Goal: Find specific page/section: Find specific page/section

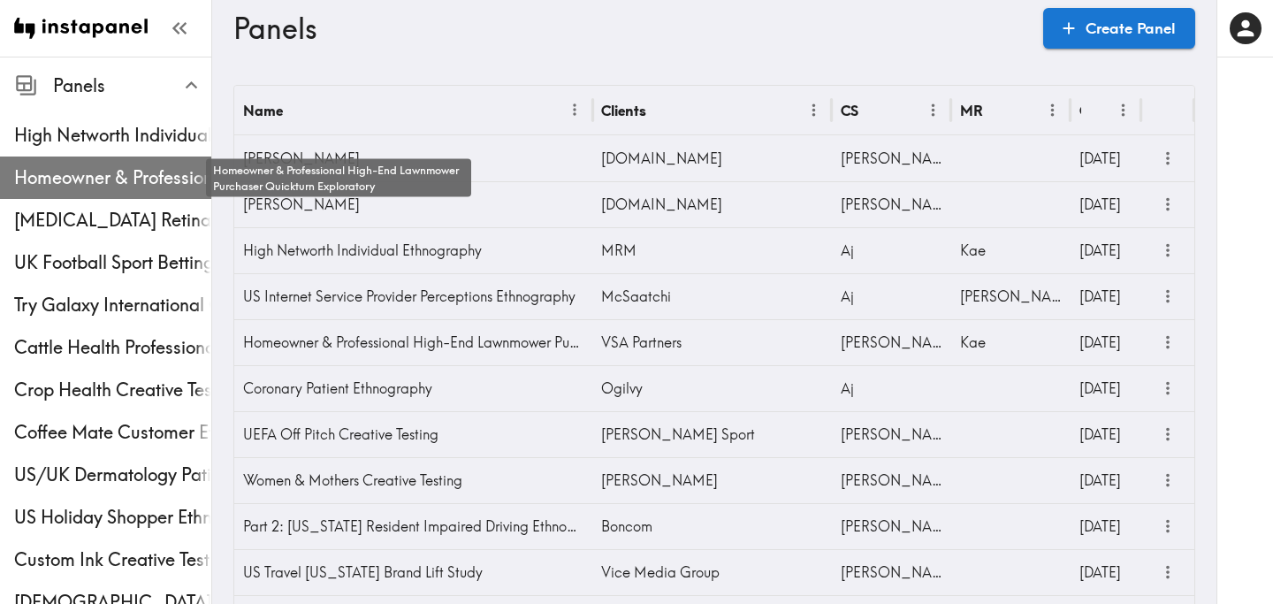
click at [106, 169] on span "Homeowner & Professional High-End Lawnmower Purchaser Quickturn Exploratory" at bounding box center [112, 177] width 197 height 25
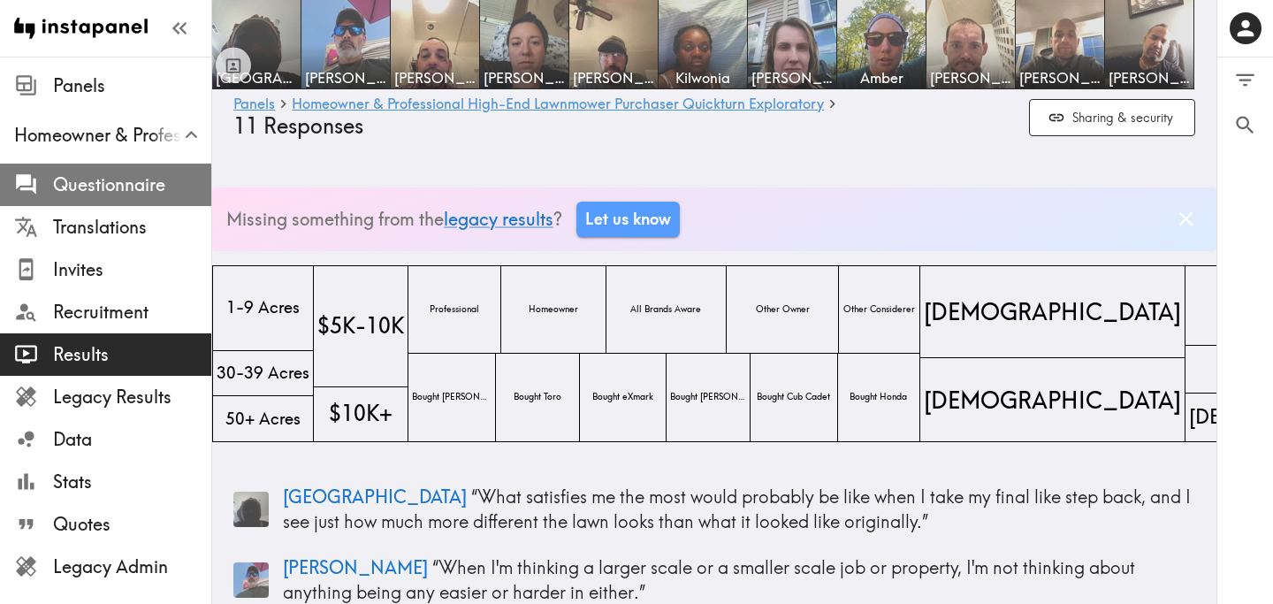
click at [133, 188] on span "Questionnaire" at bounding box center [132, 184] width 158 height 25
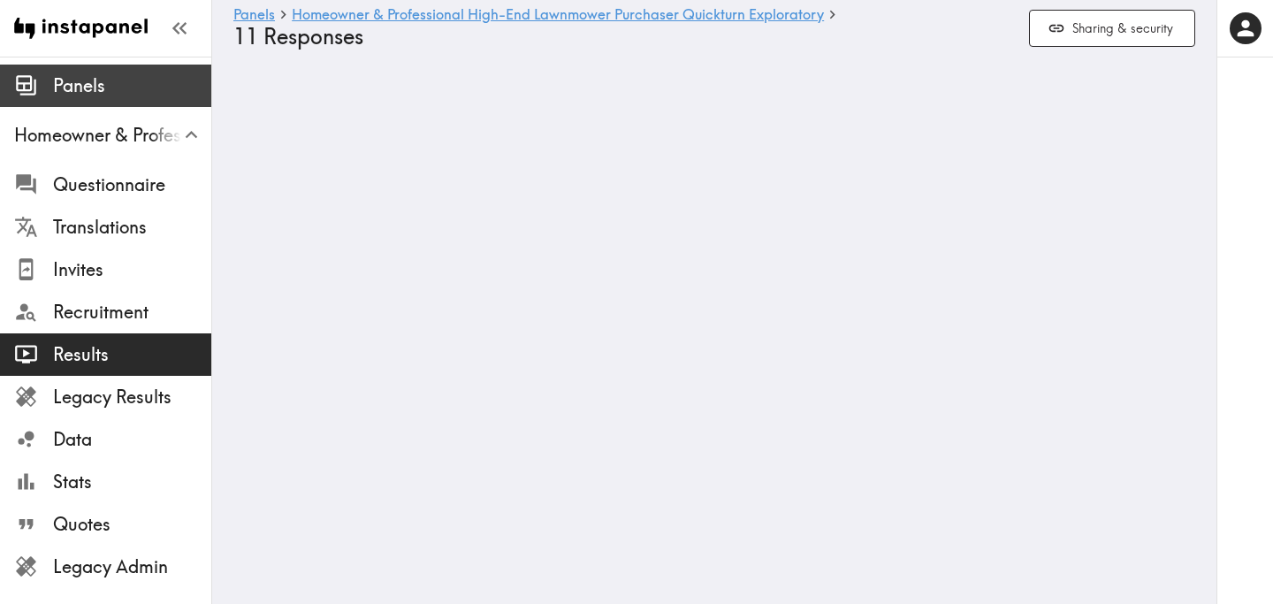
click at [90, 87] on span "Panels" at bounding box center [132, 85] width 158 height 25
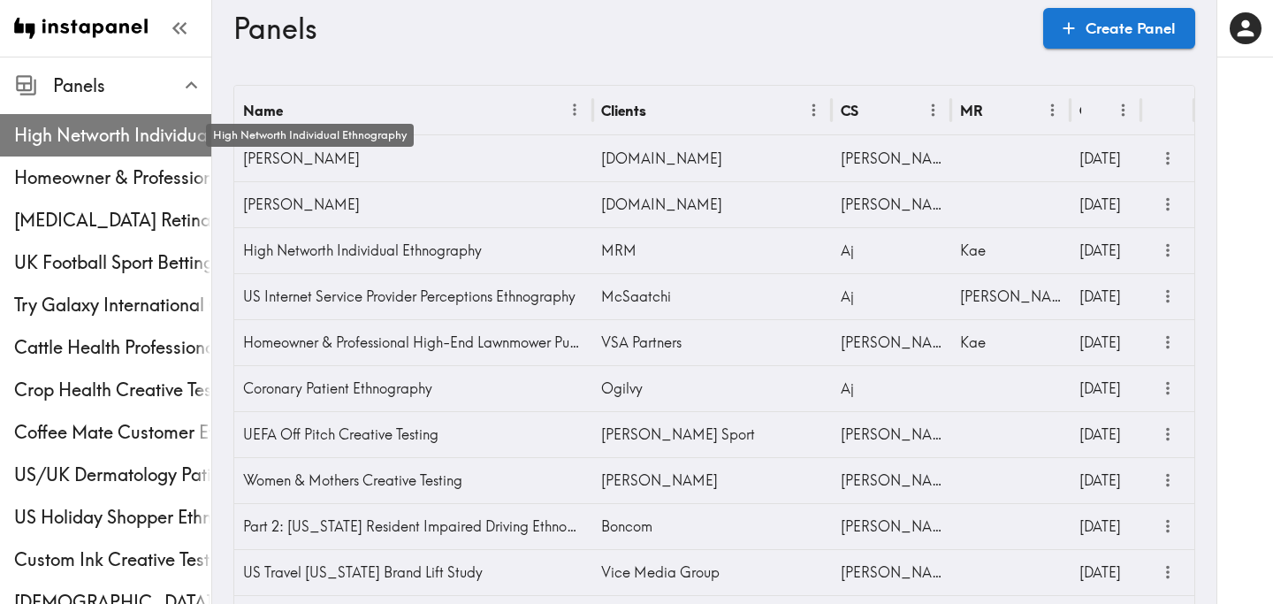
click at [92, 141] on span "High Networth Individual Ethnography" at bounding box center [112, 135] width 197 height 25
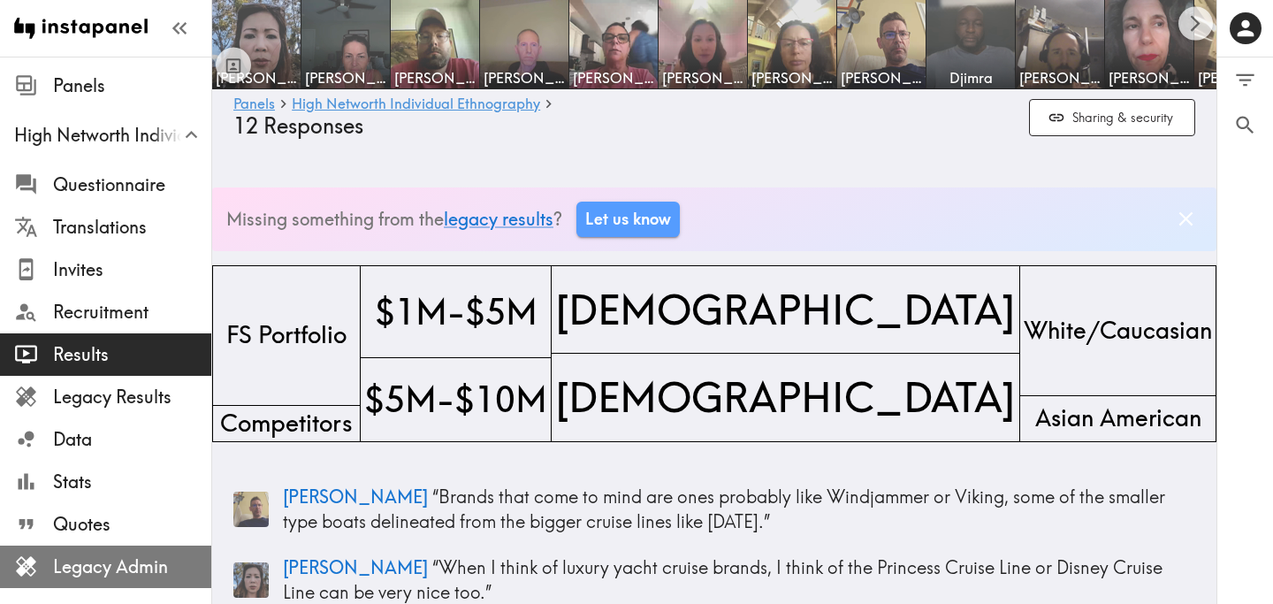
click at [142, 565] on span "Legacy Admin" at bounding box center [132, 566] width 158 height 25
